Goal: Transaction & Acquisition: Purchase product/service

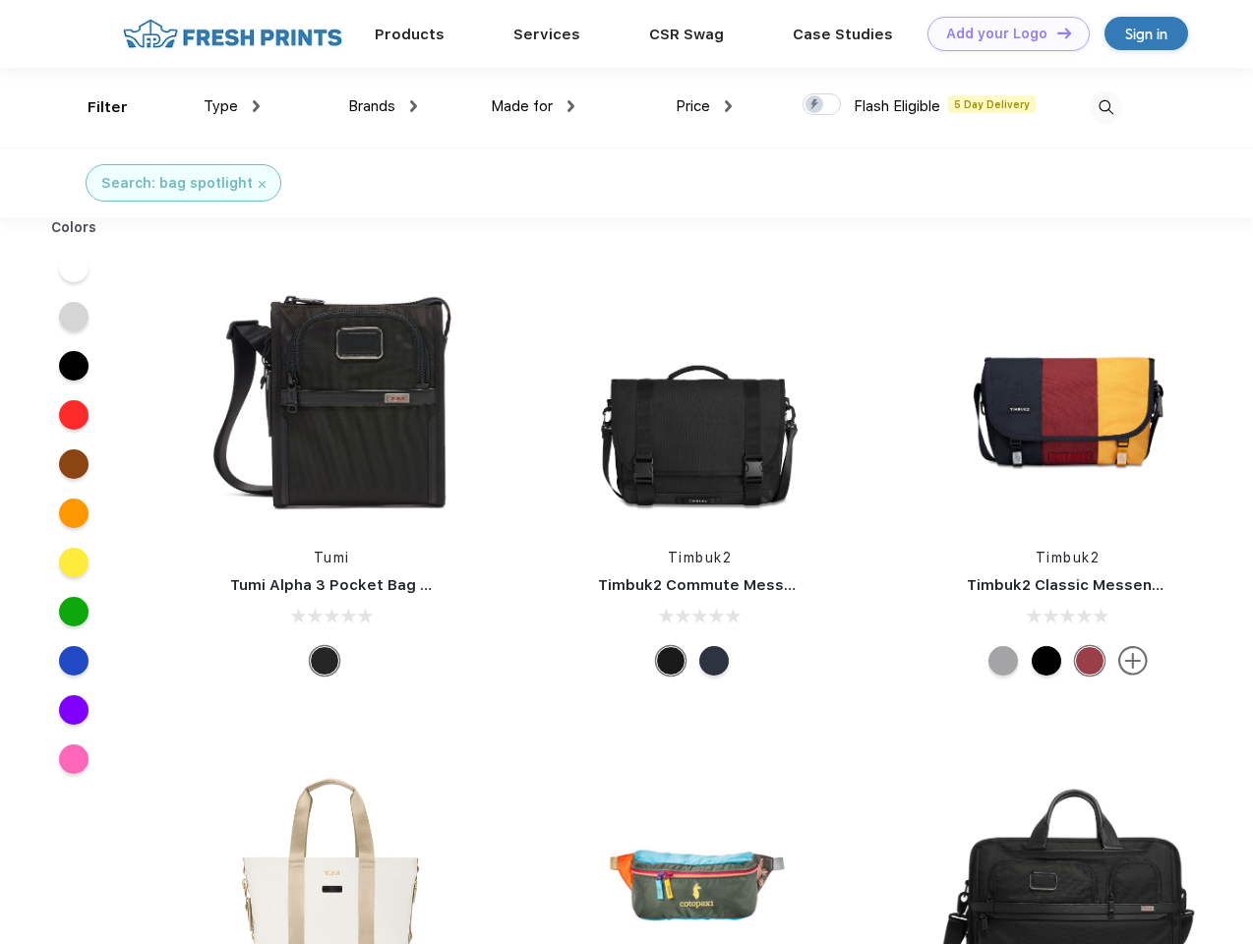
click at [1001, 33] on link "Add your Logo Design Tool" at bounding box center [1008, 34] width 162 height 34
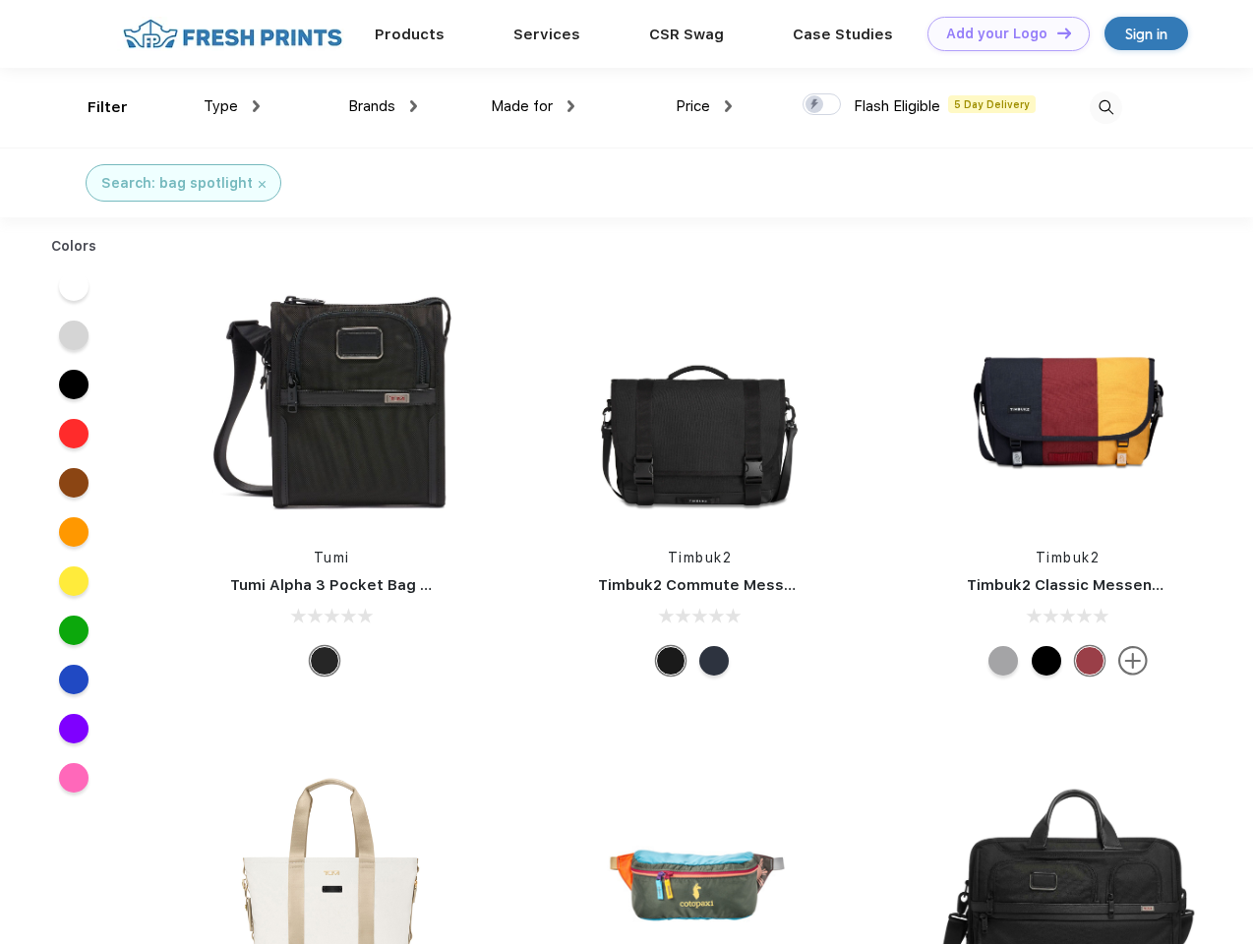
click at [0, 0] on div "Design Tool" at bounding box center [0, 0] width 0 height 0
click at [1055, 32] on link "Add your Logo Design Tool" at bounding box center [1008, 34] width 162 height 34
click at [94, 107] on div "Filter" at bounding box center [108, 107] width 40 height 23
click at [232, 106] on span "Type" at bounding box center [221, 106] width 34 height 18
click at [382, 106] on span "Brands" at bounding box center [371, 106] width 47 height 18
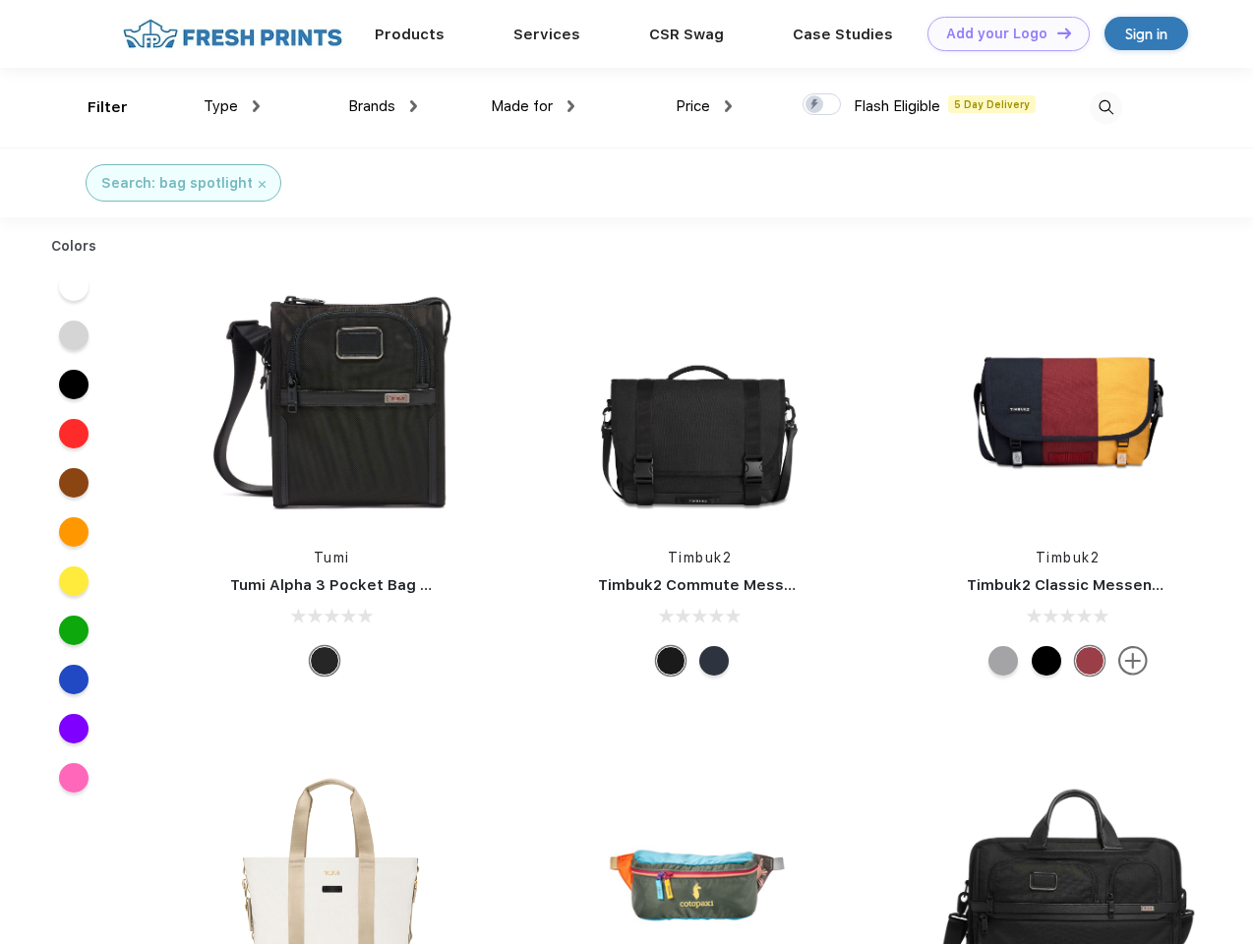
click at [533, 106] on span "Made for" at bounding box center [522, 106] width 62 height 18
click at [704, 106] on span "Price" at bounding box center [692, 106] width 34 height 18
click at [822, 105] on div at bounding box center [821, 104] width 38 height 22
click at [815, 105] on input "checkbox" at bounding box center [808, 98] width 13 height 13
click at [1105, 107] on img at bounding box center [1105, 107] width 32 height 32
